Goal: Task Accomplishment & Management: Manage account settings

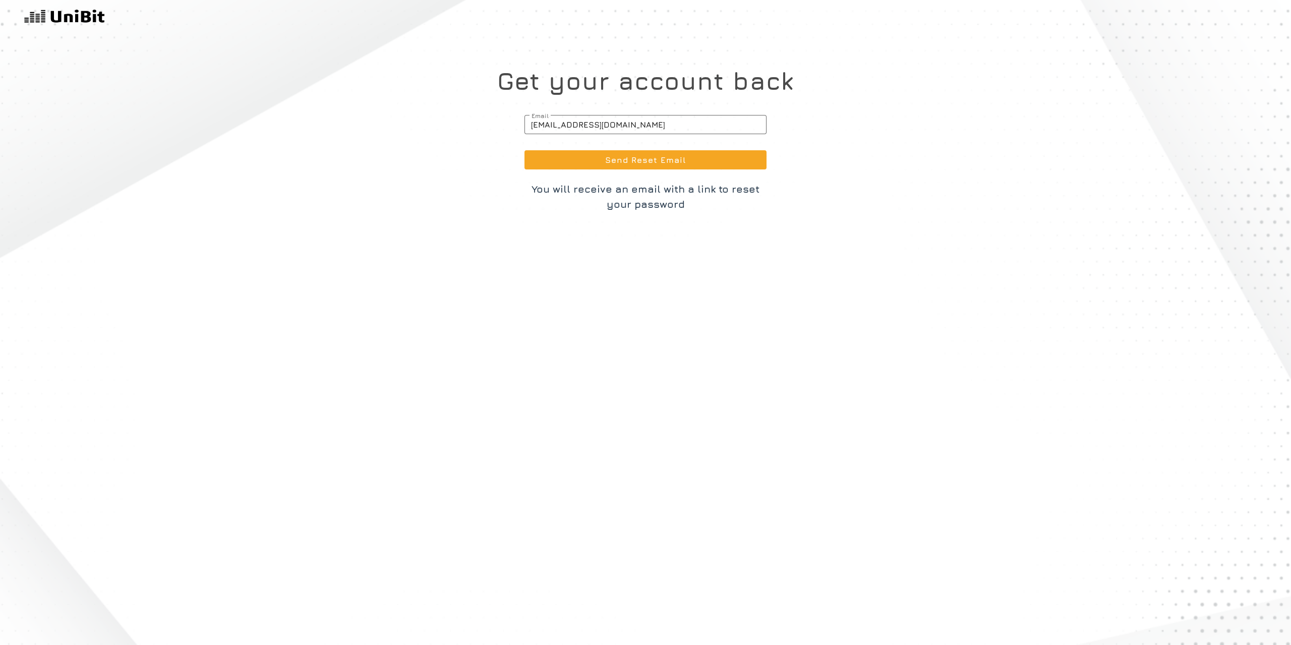
click at [84, 18] on img at bounding box center [64, 17] width 81 height 18
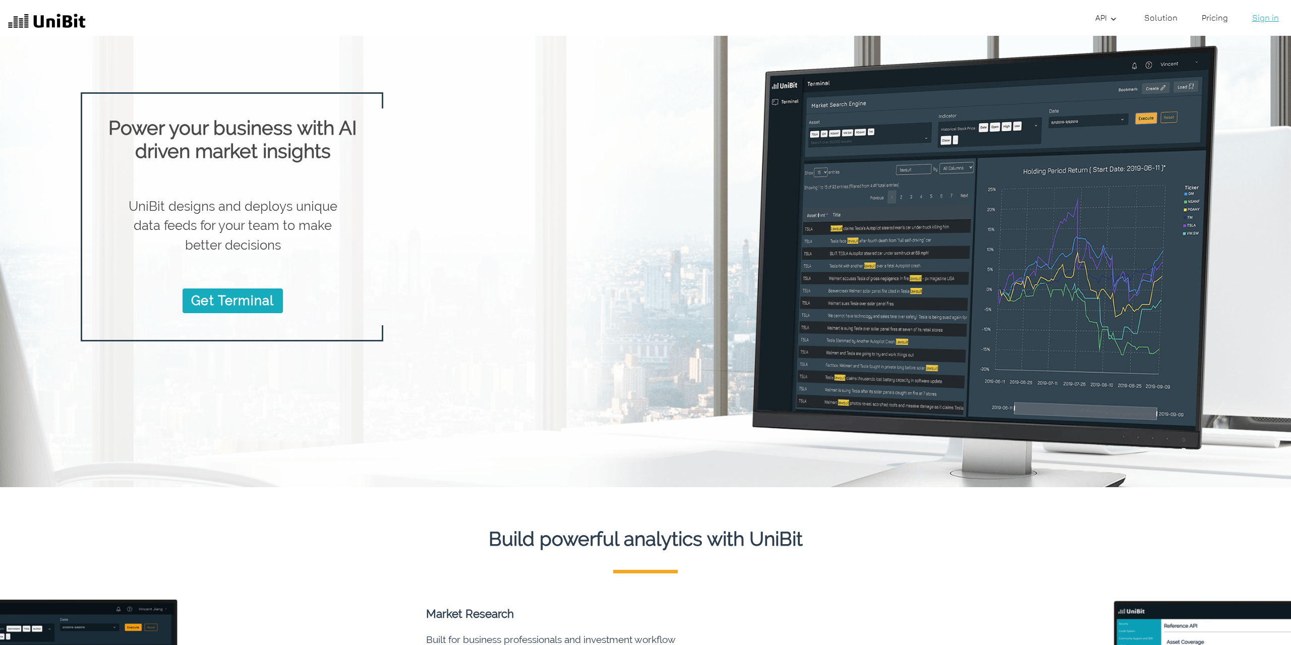
click at [1261, 17] on link "Sign in" at bounding box center [1265, 18] width 35 height 20
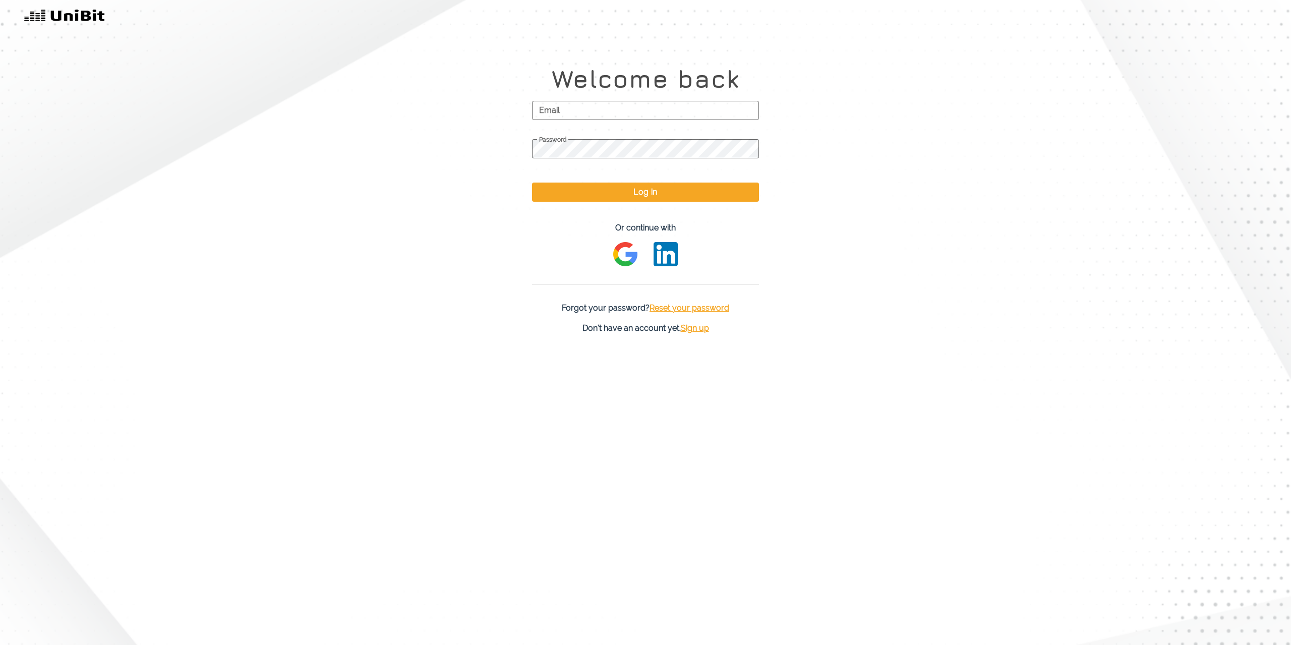
click at [700, 110] on span "Email" at bounding box center [645, 110] width 227 height 25
click at [700, 110] on input "Email" at bounding box center [645, 110] width 227 height 19
type input "[EMAIL_ADDRESS][DOMAIN_NAME]"
click at [698, 144] on span "Password" at bounding box center [645, 140] width 227 height 8
click at [730, 189] on button "Log in" at bounding box center [645, 192] width 227 height 19
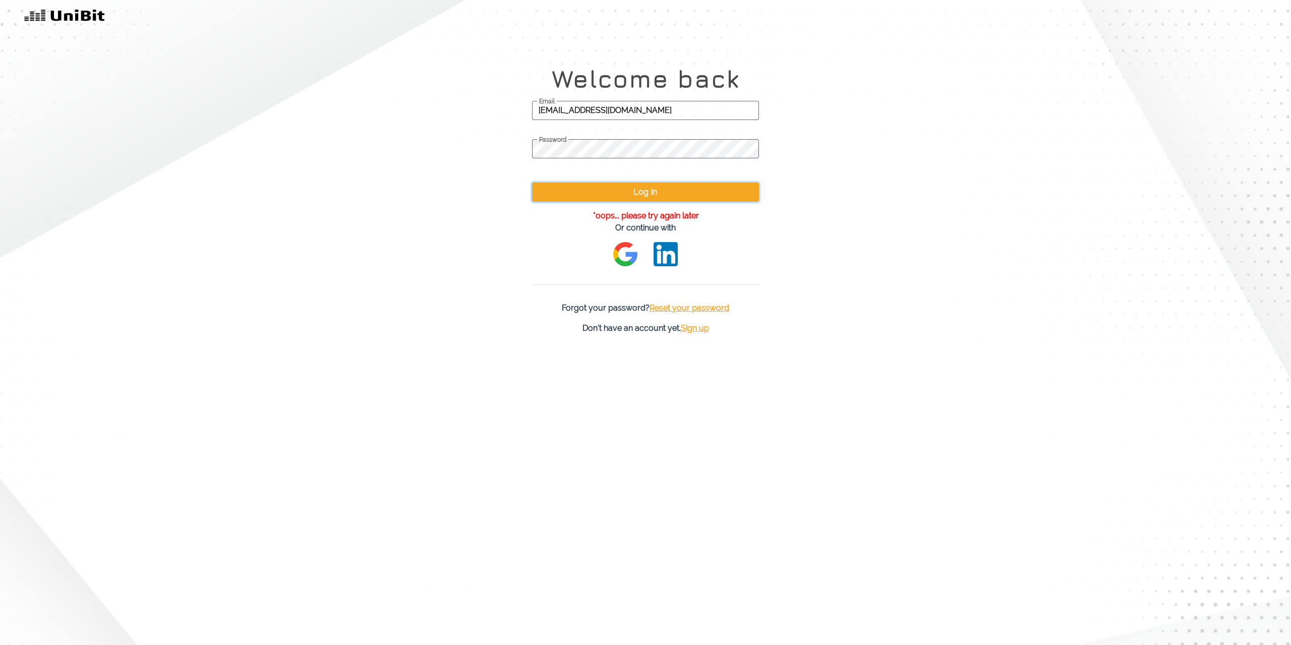
click at [700, 191] on button "Log in" at bounding box center [645, 192] width 227 height 19
click at [679, 194] on button "Log in" at bounding box center [645, 192] width 227 height 19
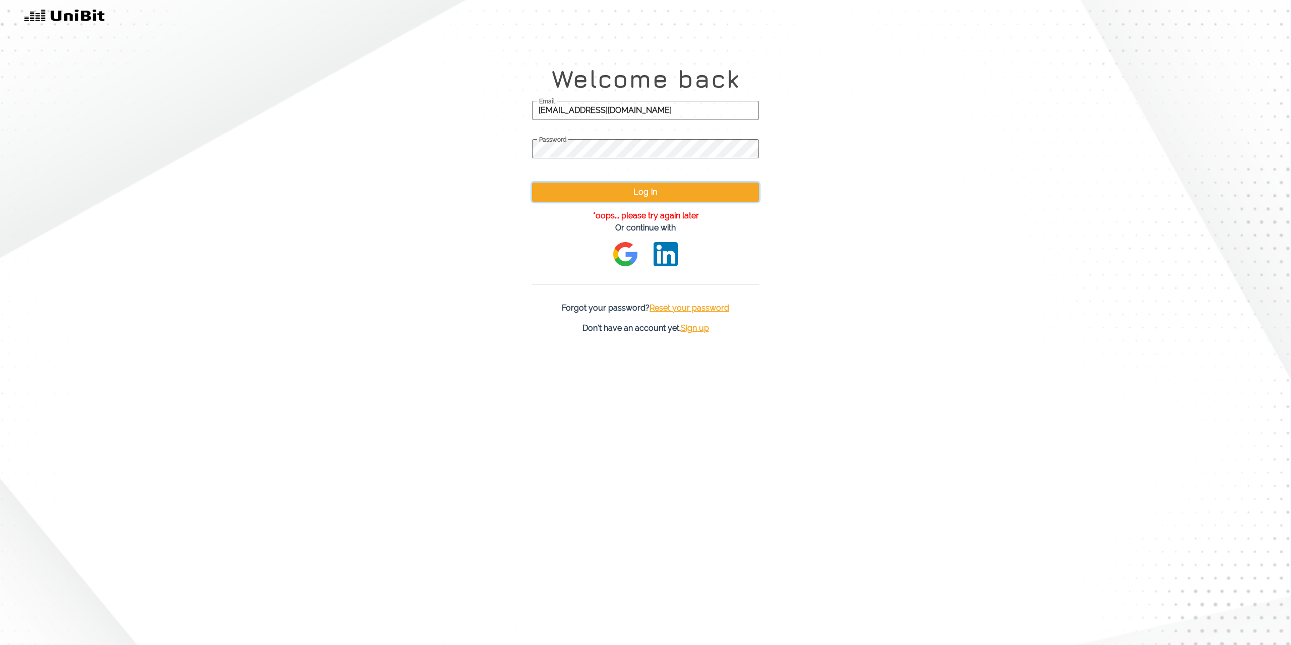
click at [679, 194] on button "Log in" at bounding box center [645, 192] width 227 height 19
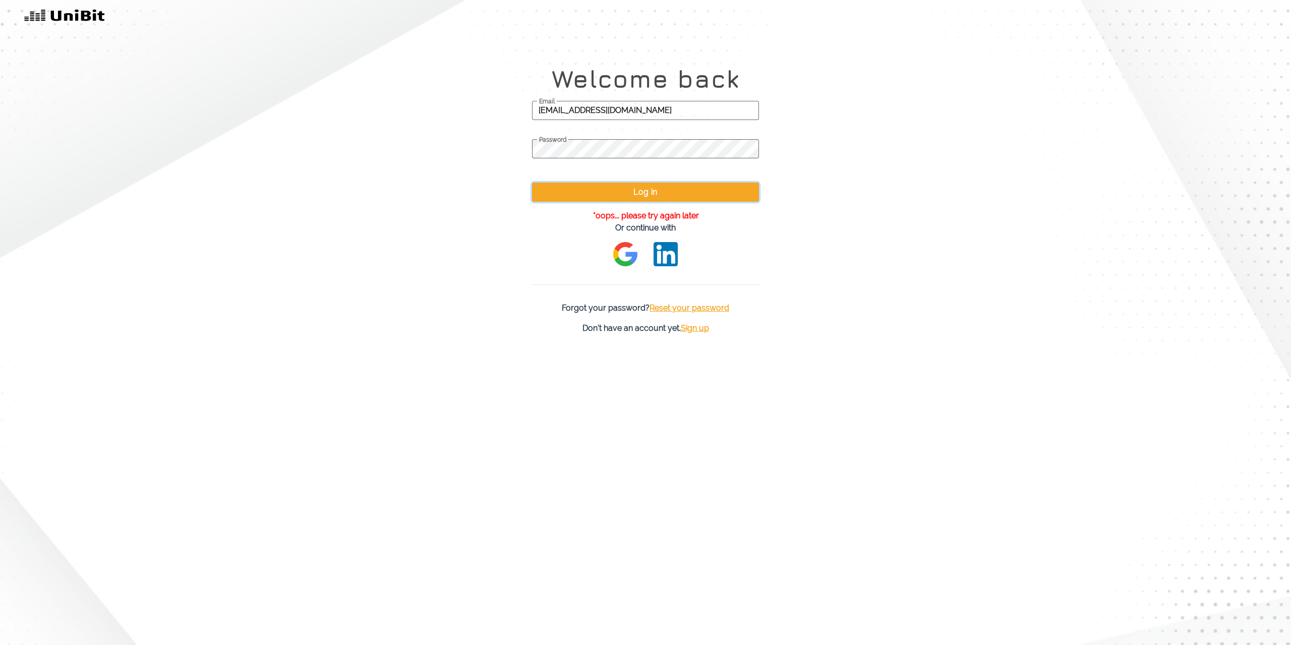
click at [679, 194] on button "Log in" at bounding box center [645, 192] width 227 height 19
click at [676, 307] on span "Reset your password" at bounding box center [690, 308] width 80 height 10
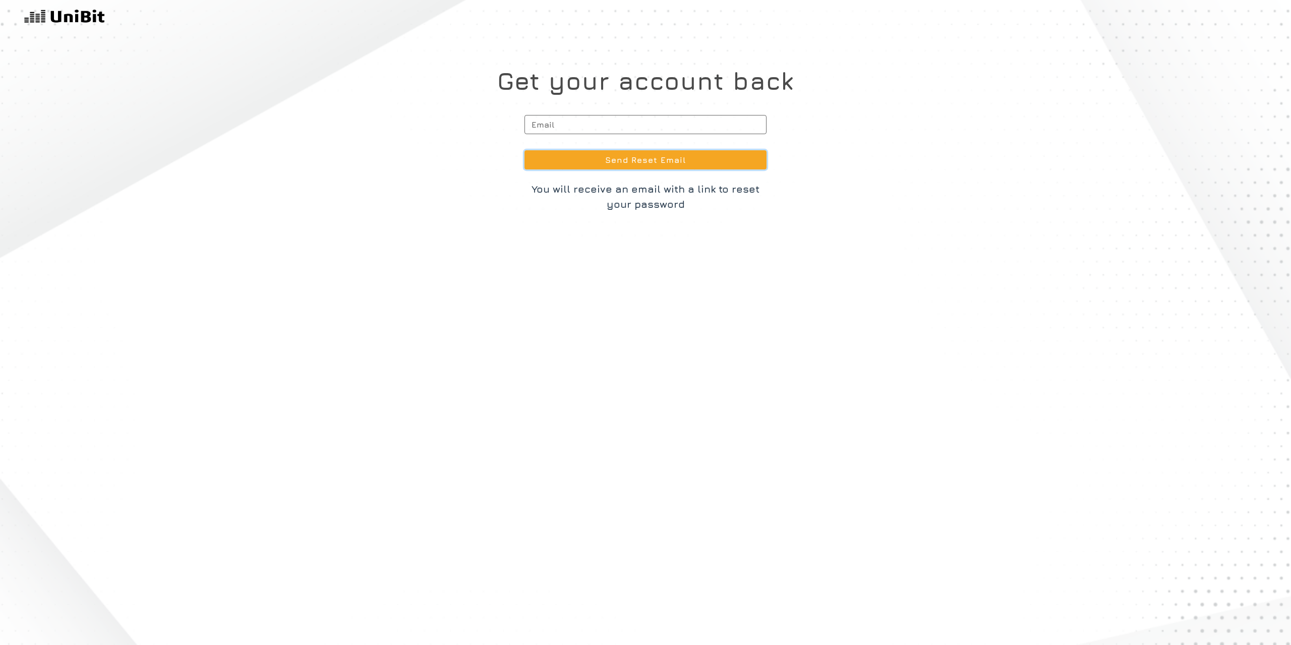
click at [662, 158] on button "Send Reset Email" at bounding box center [646, 159] width 242 height 19
click at [646, 123] on span "Email" at bounding box center [646, 124] width 242 height 25
click at [646, 123] on input "Email *Invalid email format" at bounding box center [646, 124] width 242 height 19
type input "[EMAIL_ADDRESS][DOMAIN_NAME]"
click at [646, 163] on button "Send Reset Email" at bounding box center [646, 159] width 242 height 19
